Goal: Find specific page/section: Find specific page/section

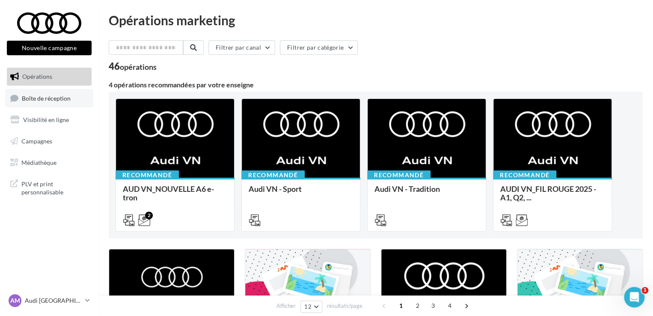
click at [66, 101] on span "Boîte de réception" at bounding box center [46, 97] width 49 height 7
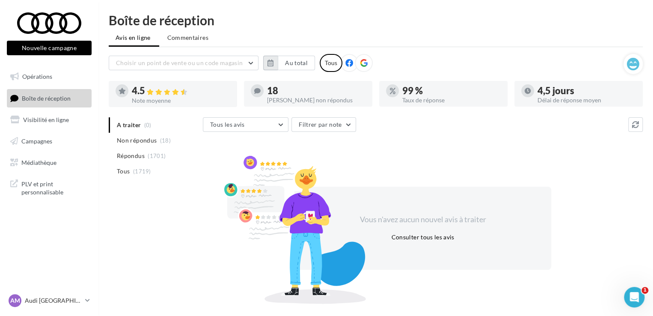
click at [270, 57] on button "button" at bounding box center [270, 63] width 15 height 15
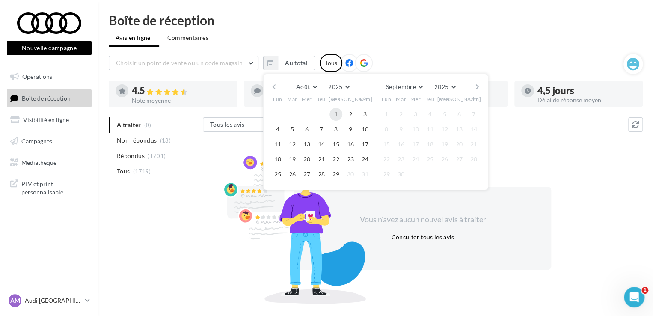
click at [337, 112] on button "1" at bounding box center [336, 114] width 13 height 13
click at [336, 169] on button "29" at bounding box center [336, 174] width 13 height 13
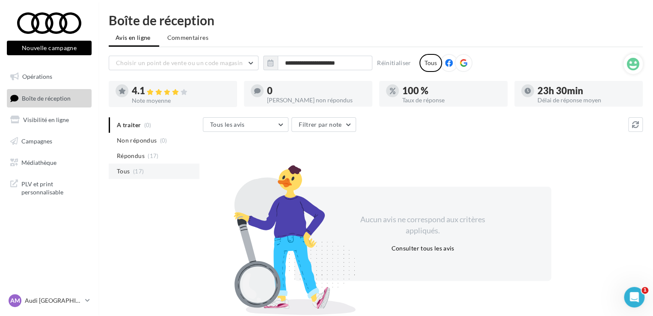
click at [137, 173] on span "(17)" at bounding box center [138, 171] width 11 height 7
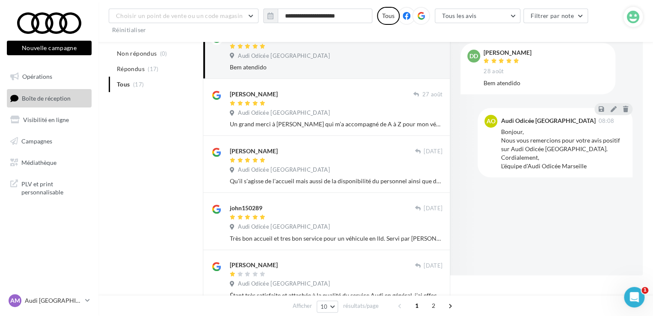
scroll to position [86, 0]
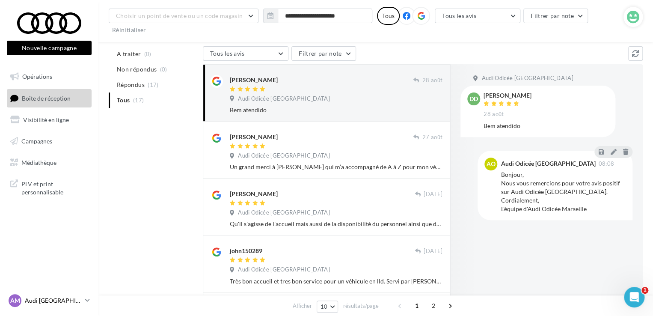
click at [43, 298] on p "Audi [GEOGRAPHIC_DATA]" at bounding box center [53, 300] width 57 height 9
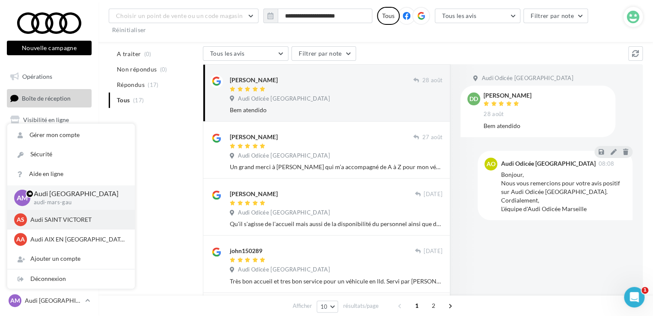
click at [54, 217] on p "Audi SAINT VICTORET" at bounding box center [77, 219] width 94 height 9
